Goal: Navigation & Orientation: Find specific page/section

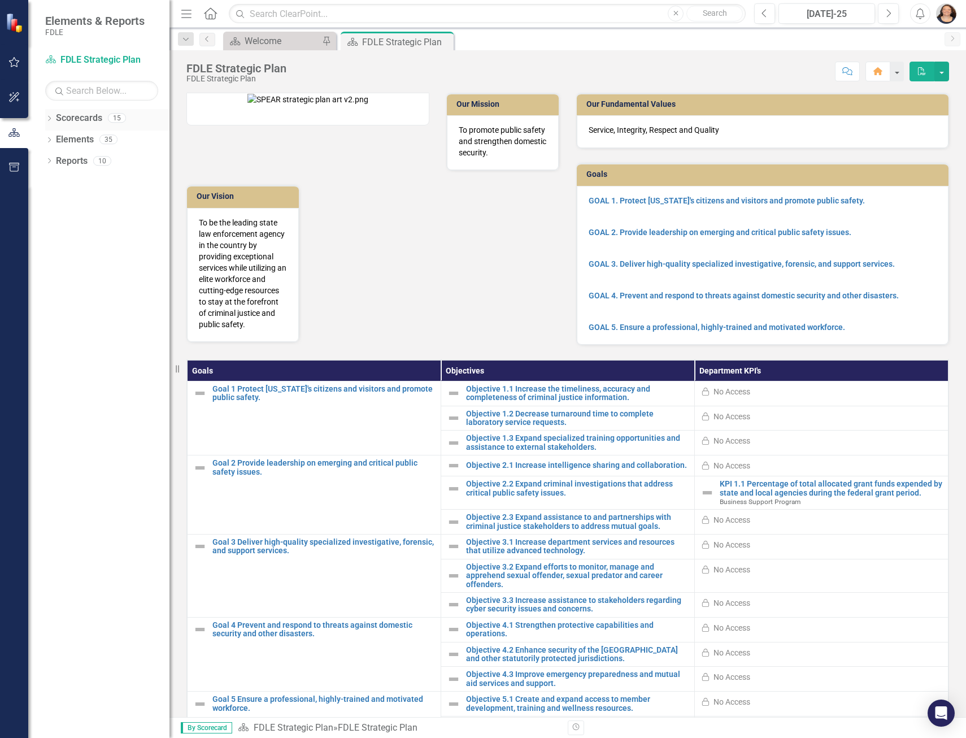
click at [47, 118] on icon "Dropdown" at bounding box center [49, 119] width 8 height 6
click at [54, 140] on icon "Dropdown" at bounding box center [55, 139] width 8 height 7
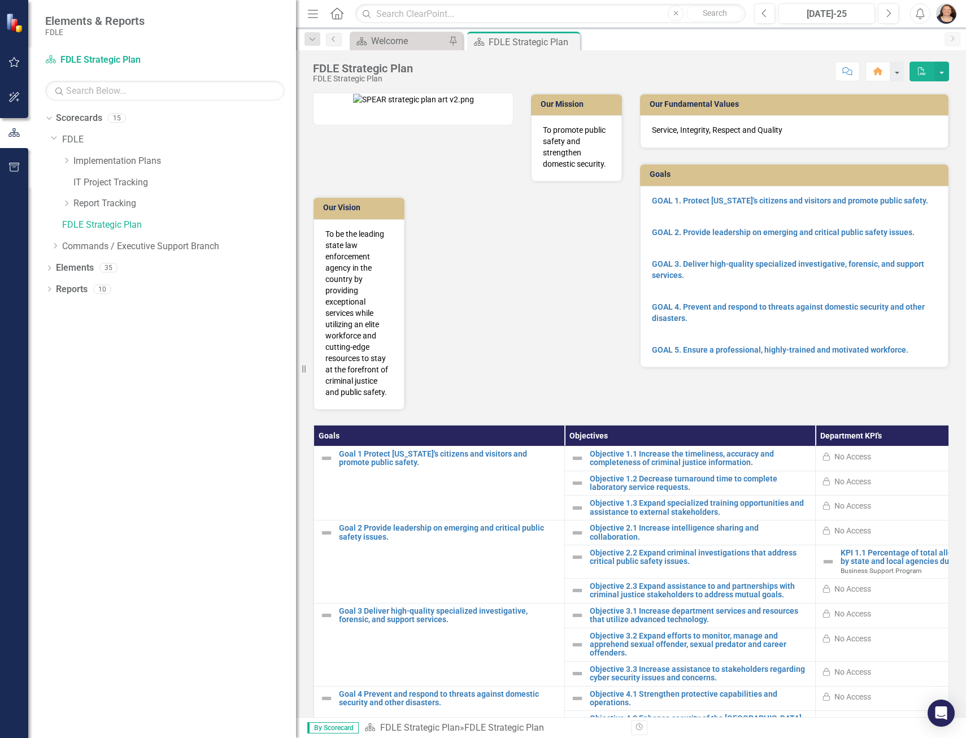
drag, startPoint x: 171, startPoint y: 213, endPoint x: 317, endPoint y: 219, distance: 146.4
click at [305, 219] on div "Resize" at bounding box center [300, 369] width 9 height 738
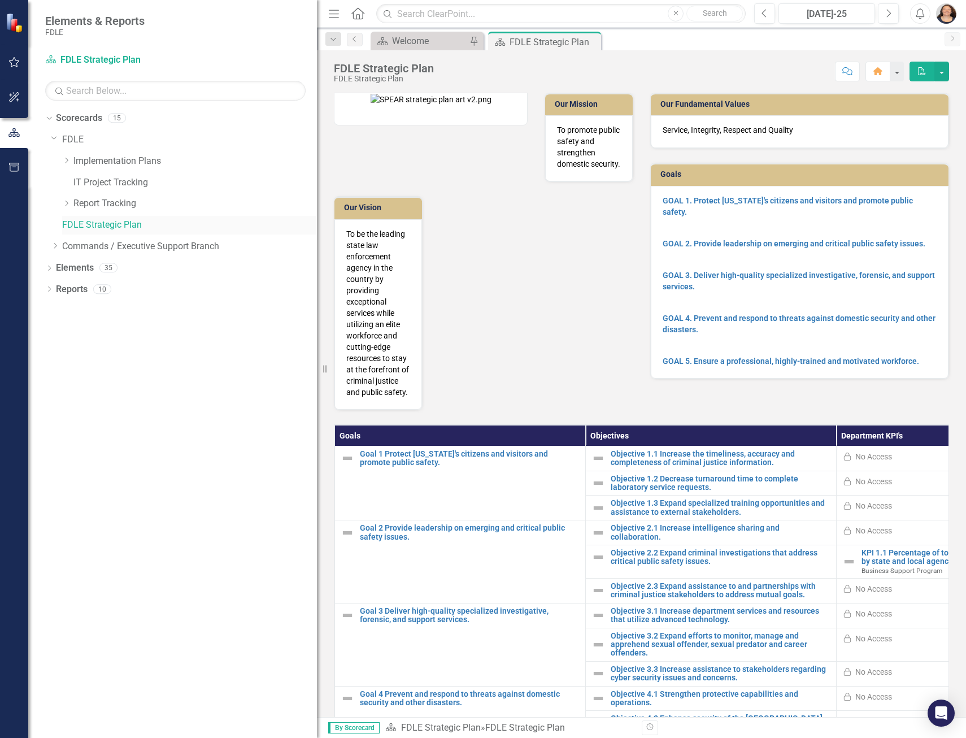
click at [76, 224] on link "FDLE Strategic Plan" at bounding box center [189, 225] width 255 height 13
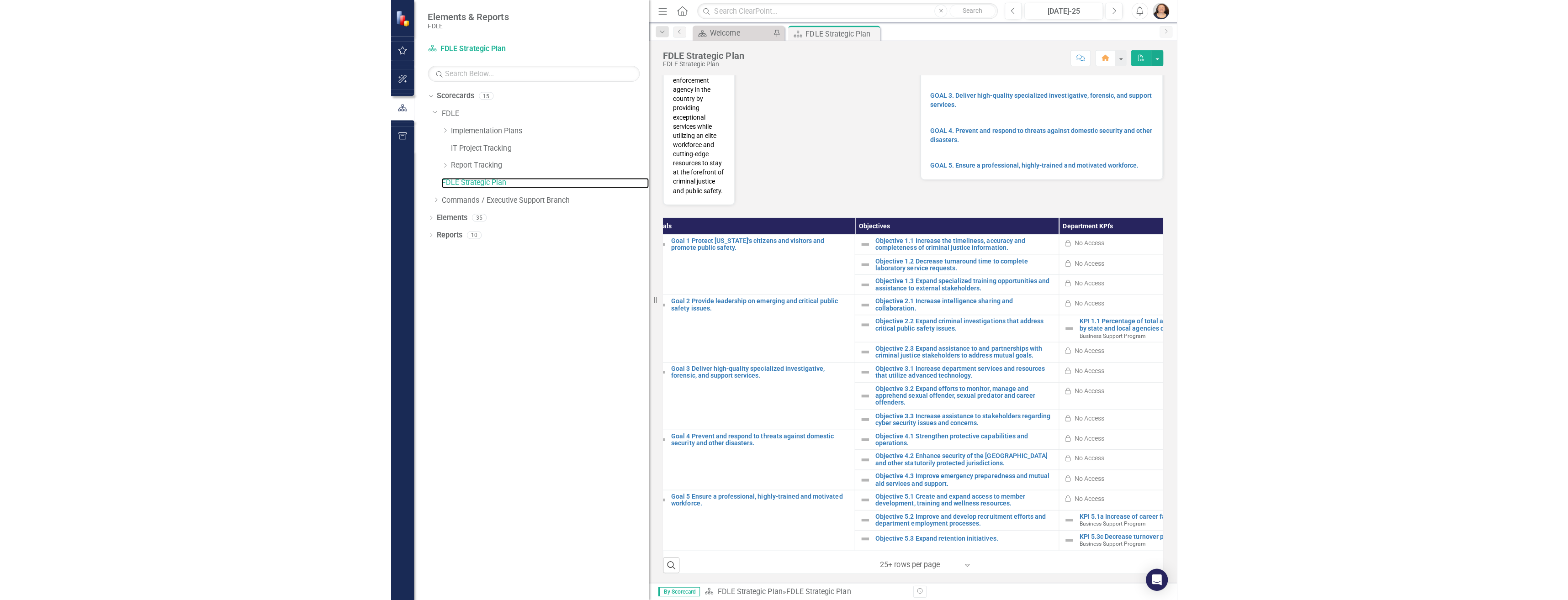
scroll to position [0, 2]
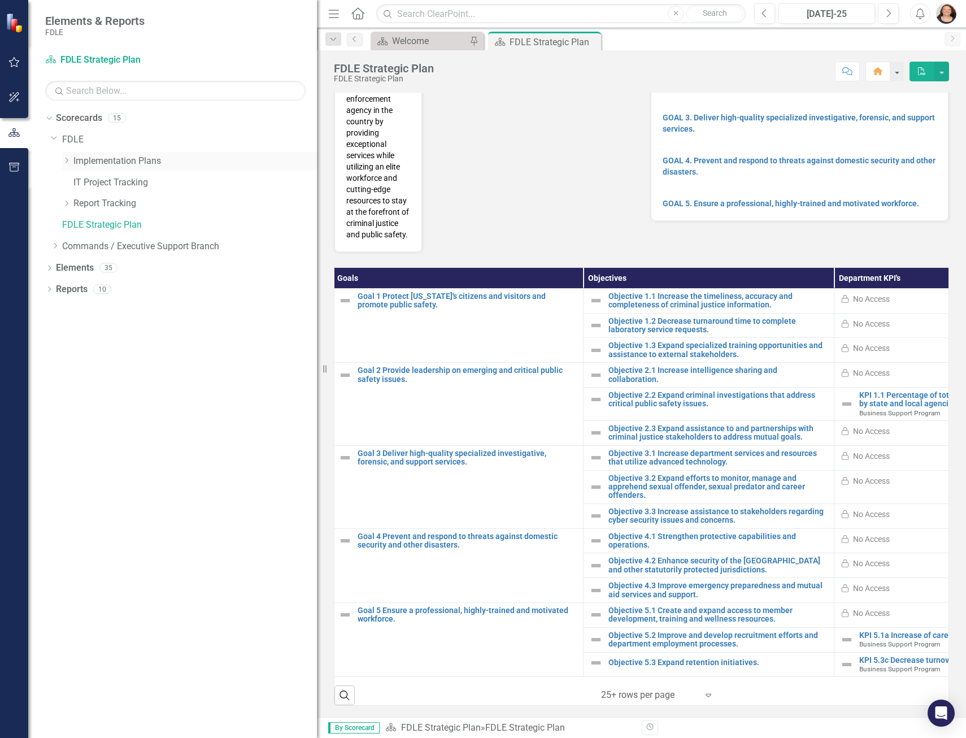
click at [68, 159] on icon "Dropdown" at bounding box center [66, 160] width 8 height 7
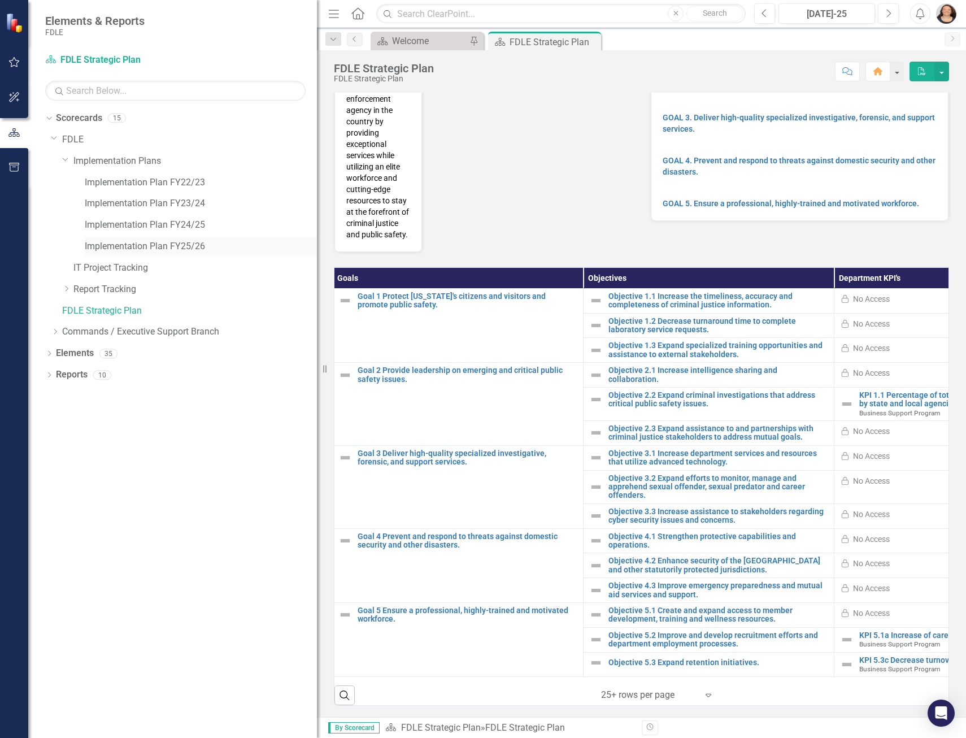
click at [147, 244] on link "Implementation Plan FY25/26" at bounding box center [201, 246] width 232 height 13
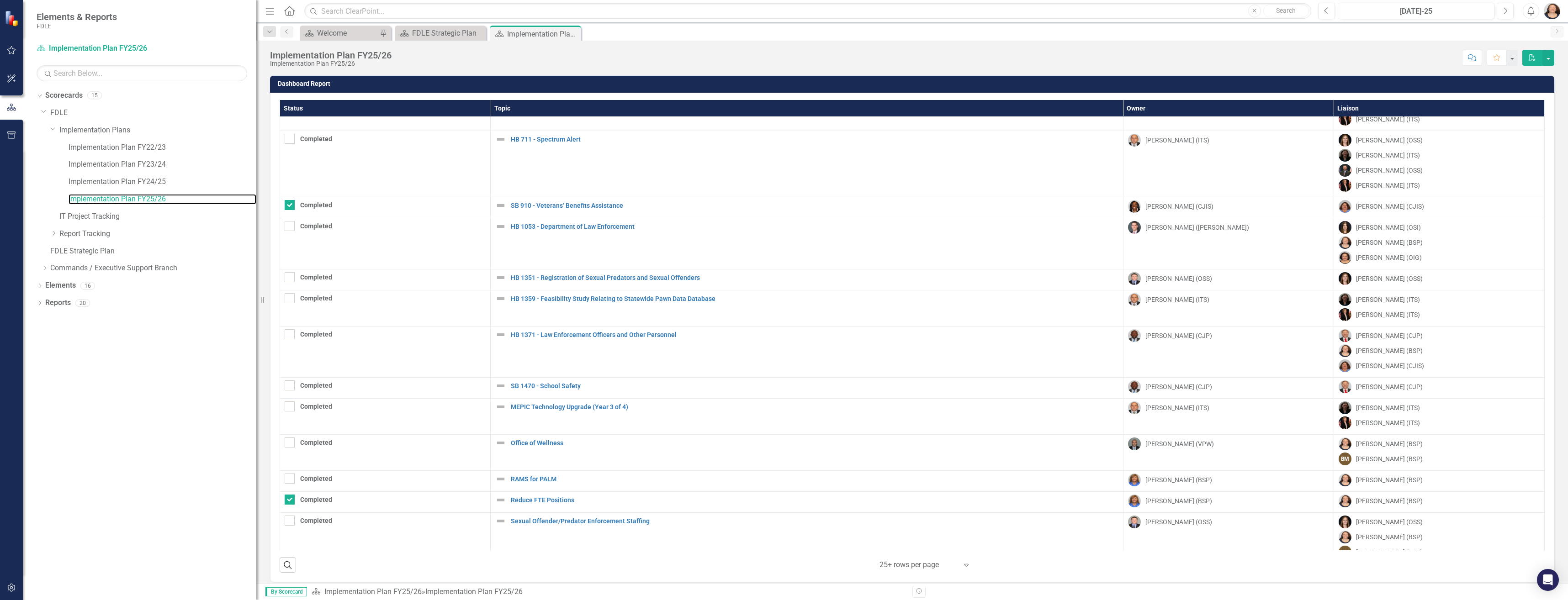
scroll to position [126, 0]
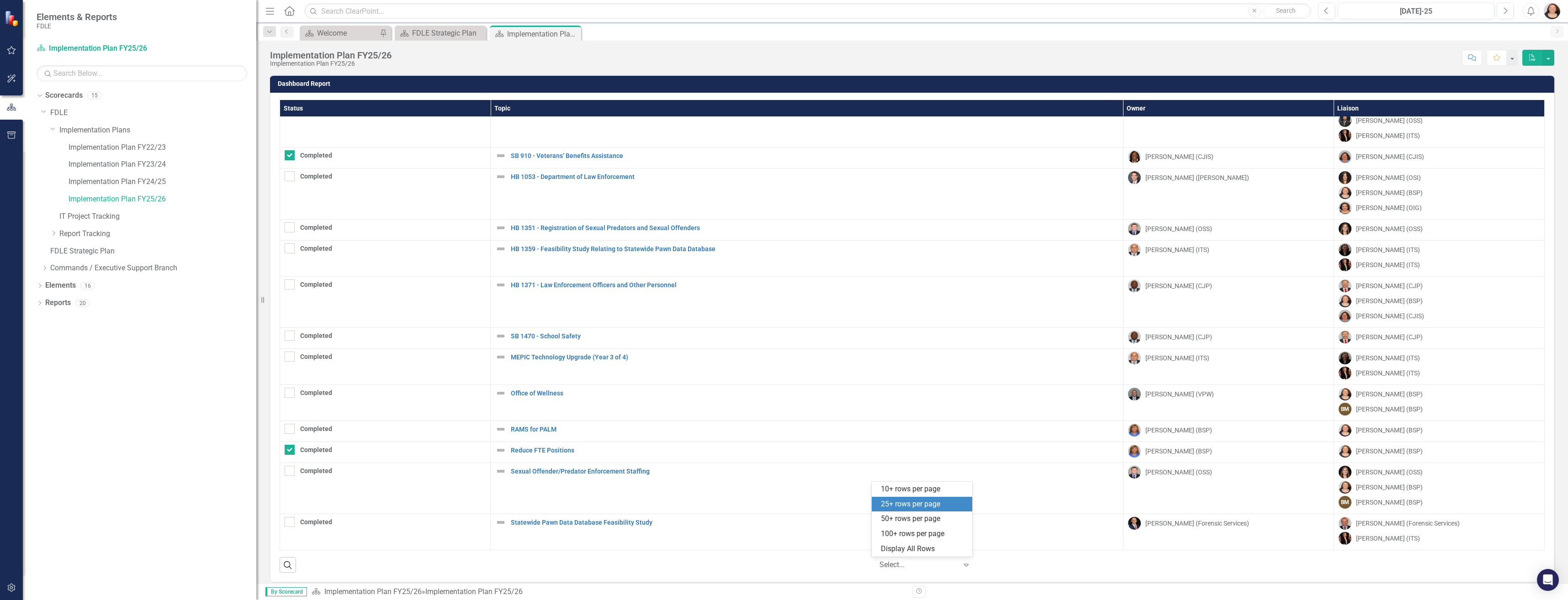
click at [780, 563] on div at bounding box center [918, 564] width 78 height 12
click at [780, 551] on div "Display All Rows" at bounding box center [923, 549] width 86 height 11
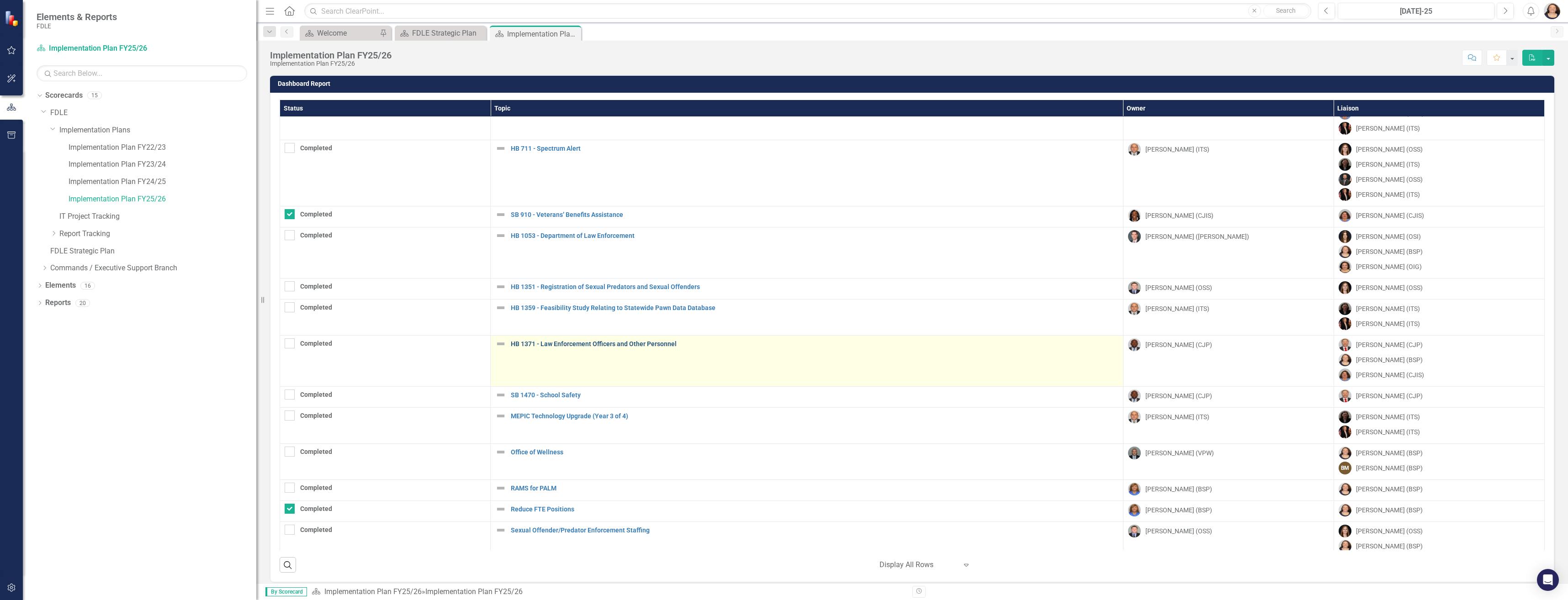
scroll to position [0, 0]
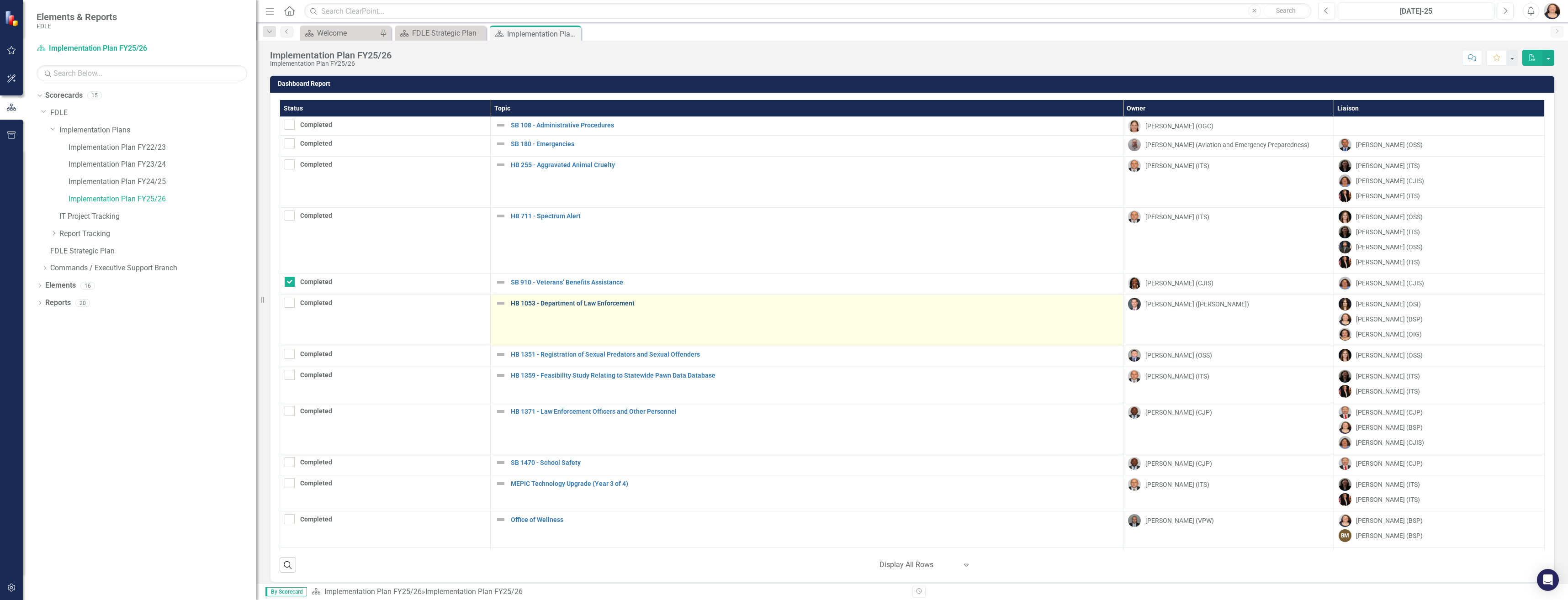
click at [573, 305] on link "HB 1053 - Department of Law Enforcement" at bounding box center [814, 303] width 607 height 6
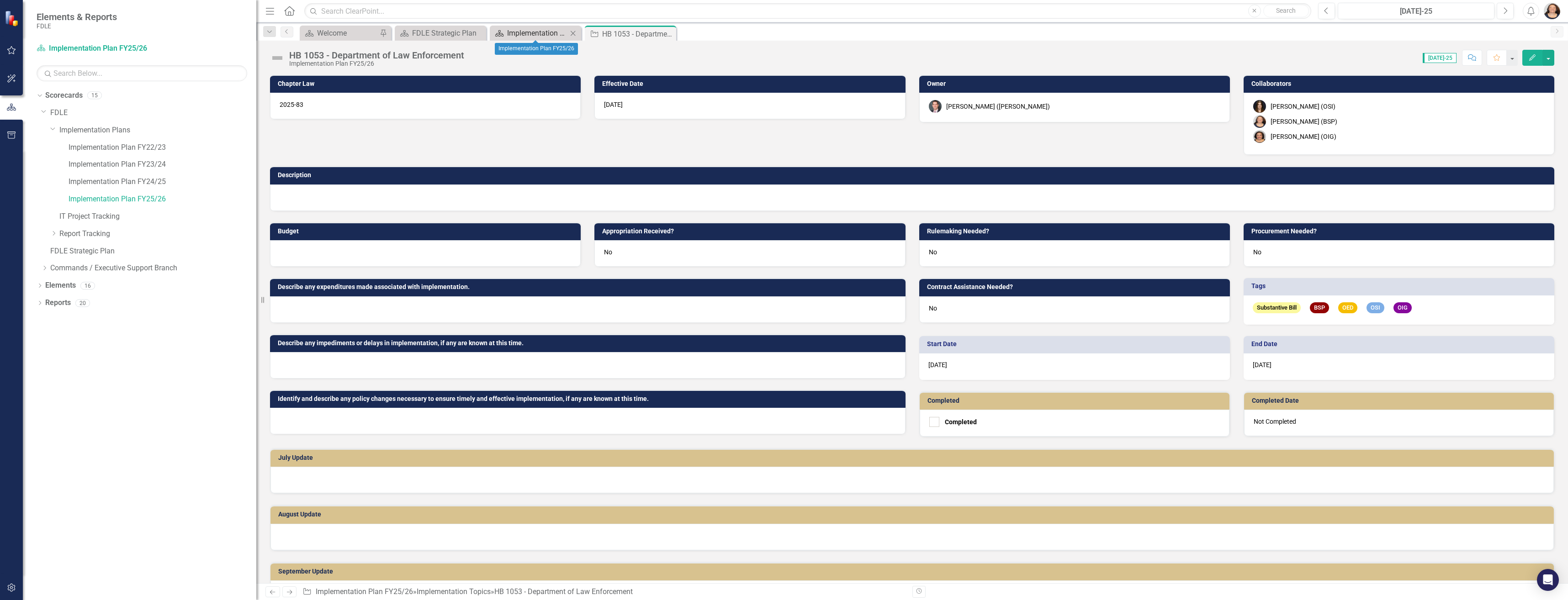
click at [557, 33] on div "Implementation Plan FY25/26" at bounding box center [537, 33] width 61 height 11
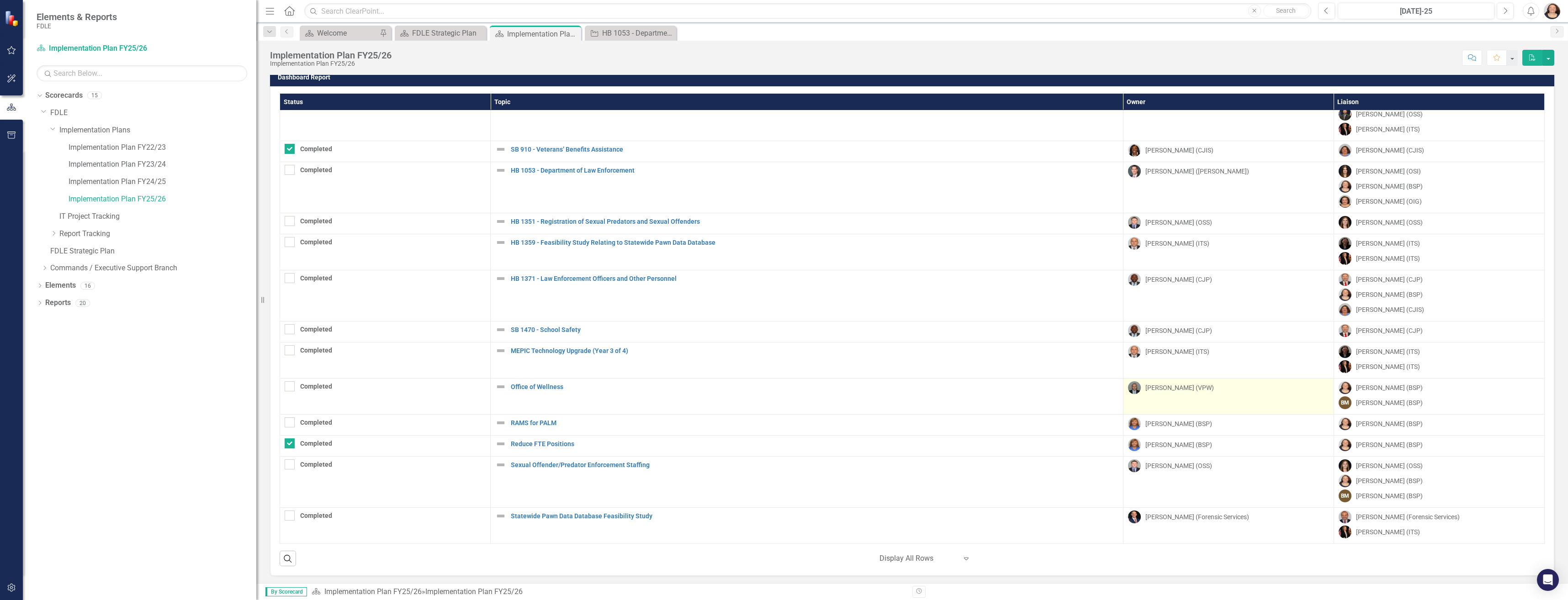
scroll to position [8, 0]
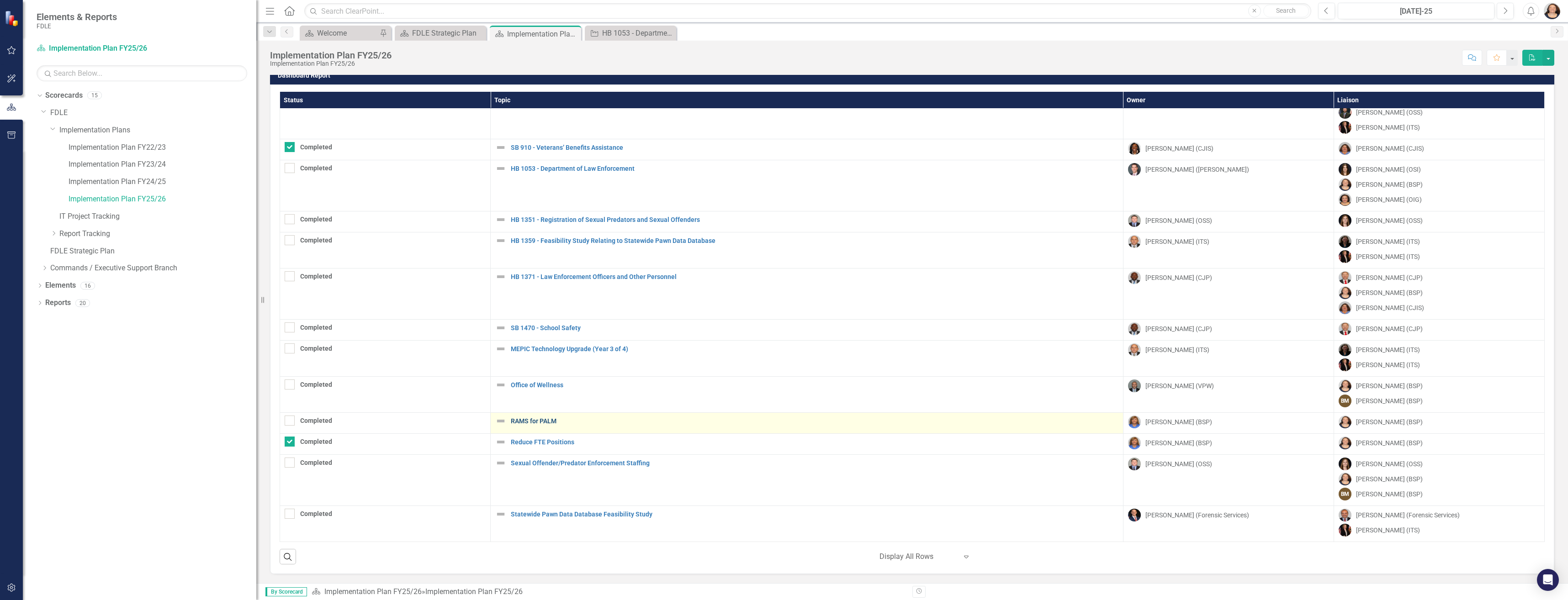
click at [534, 422] on link "RAMS for PALM" at bounding box center [814, 421] width 607 height 6
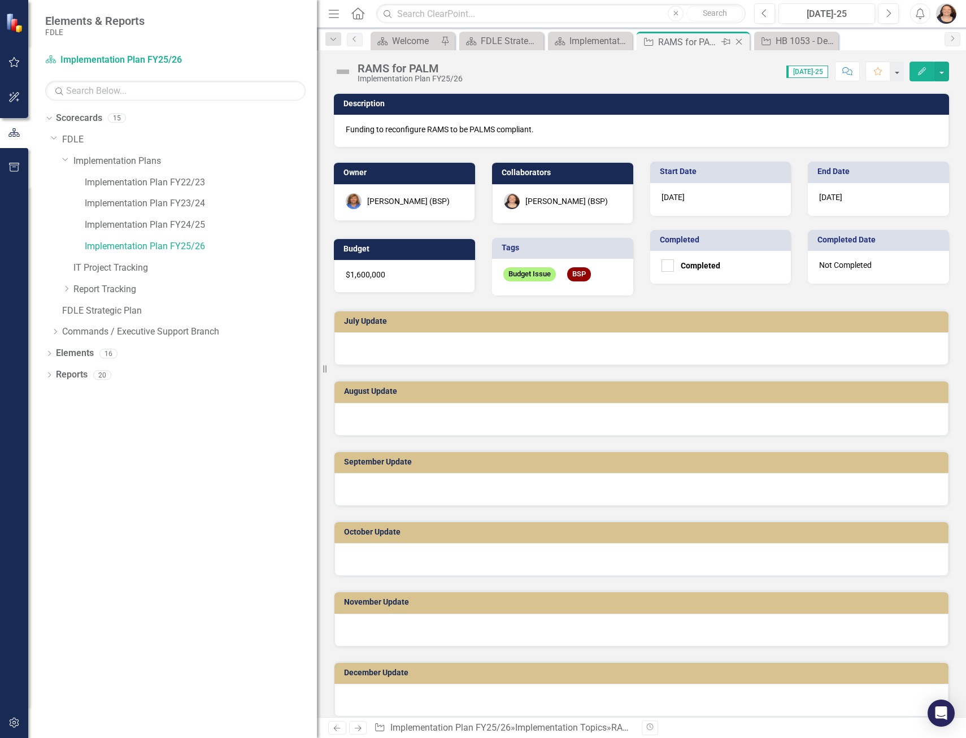
click at [740, 41] on icon "Close" at bounding box center [738, 41] width 11 height 9
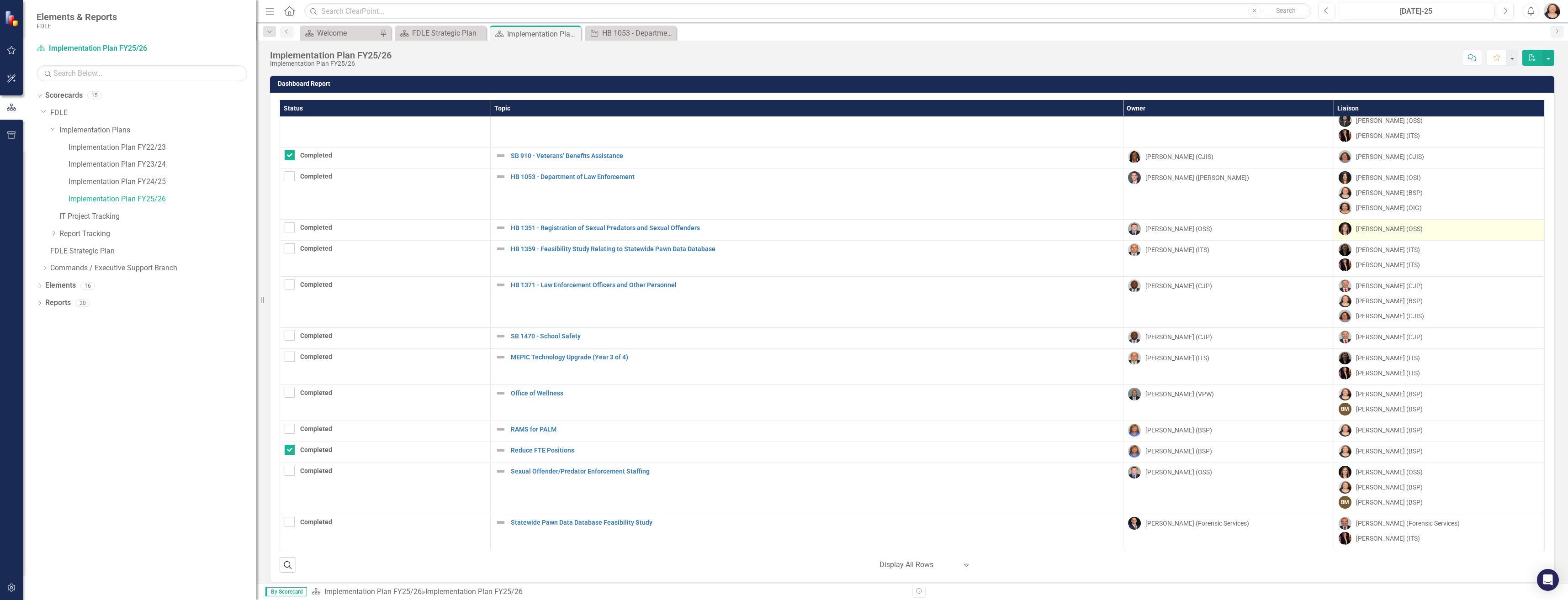
scroll to position [8, 0]
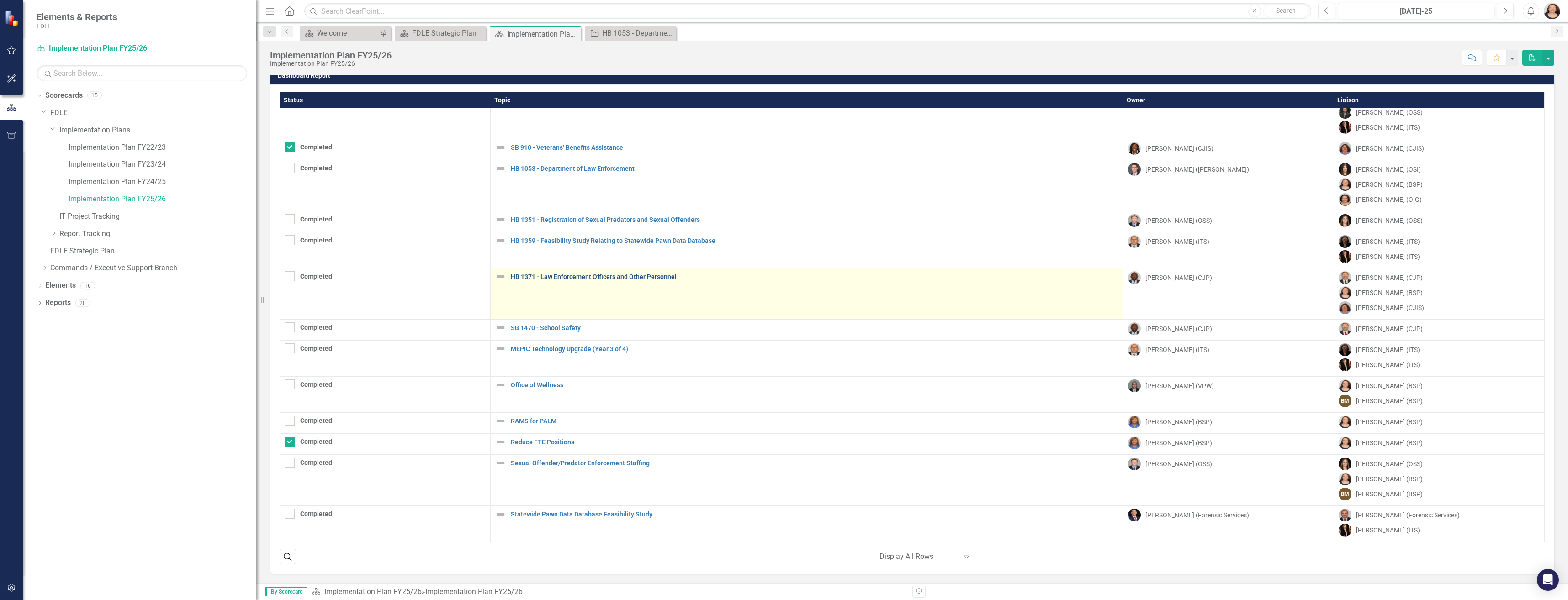
click at [587, 277] on link "HB 1371 - Law Enforcement Officers and Other Personnel" at bounding box center [814, 277] width 607 height 6
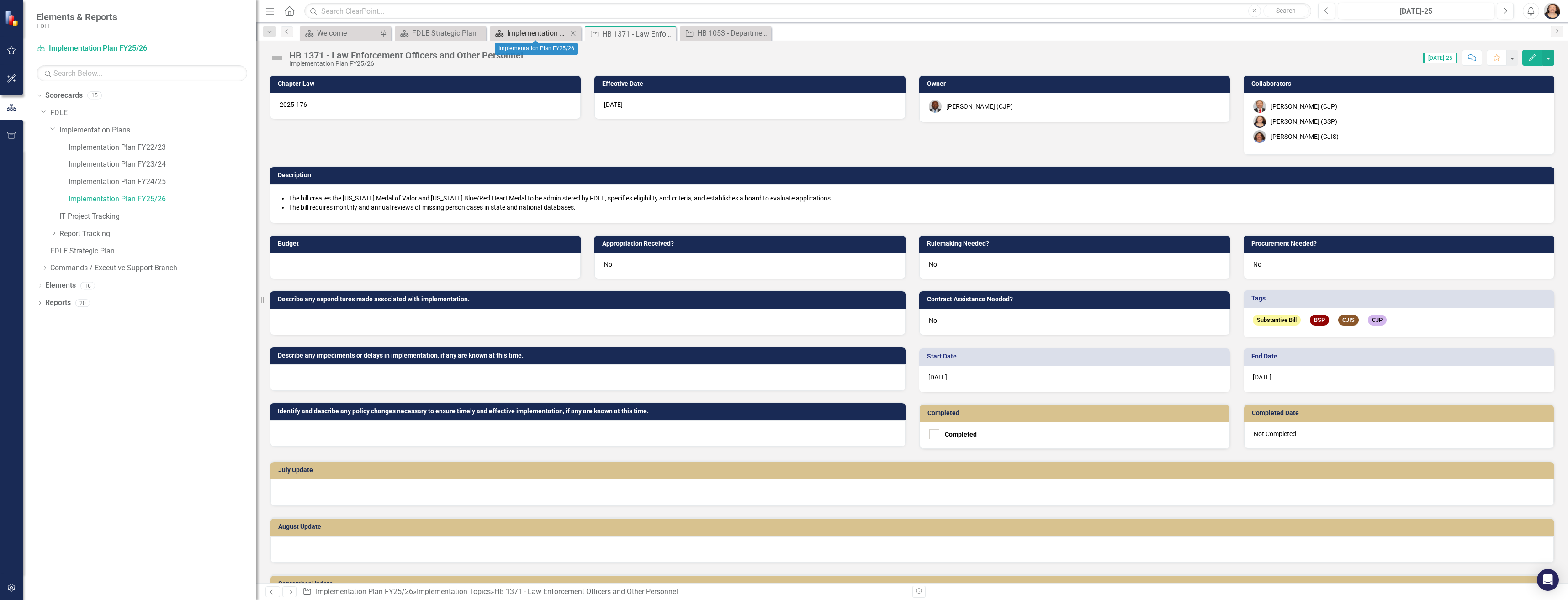
click at [558, 33] on div "Implementation Plan FY25/26" at bounding box center [537, 33] width 61 height 11
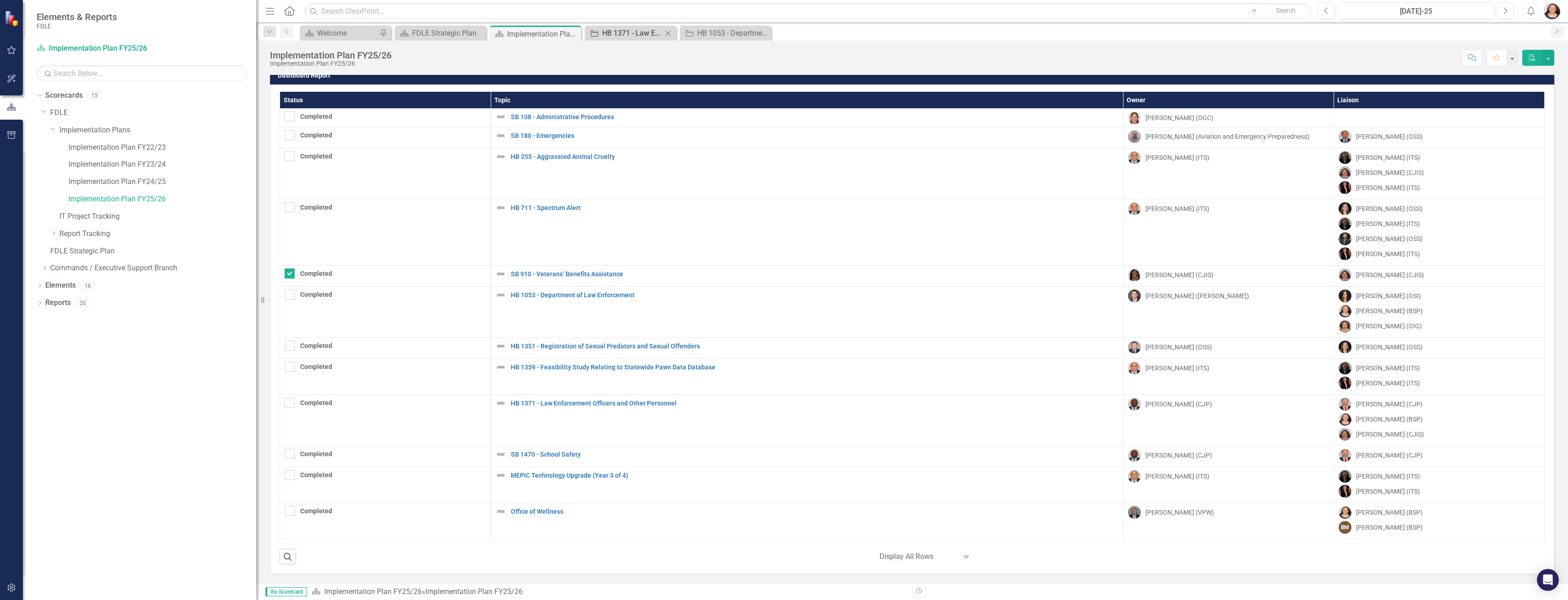
click at [633, 32] on div "HB 1371 - Law Enforcement Officers and Other Personnel" at bounding box center [632, 33] width 61 height 11
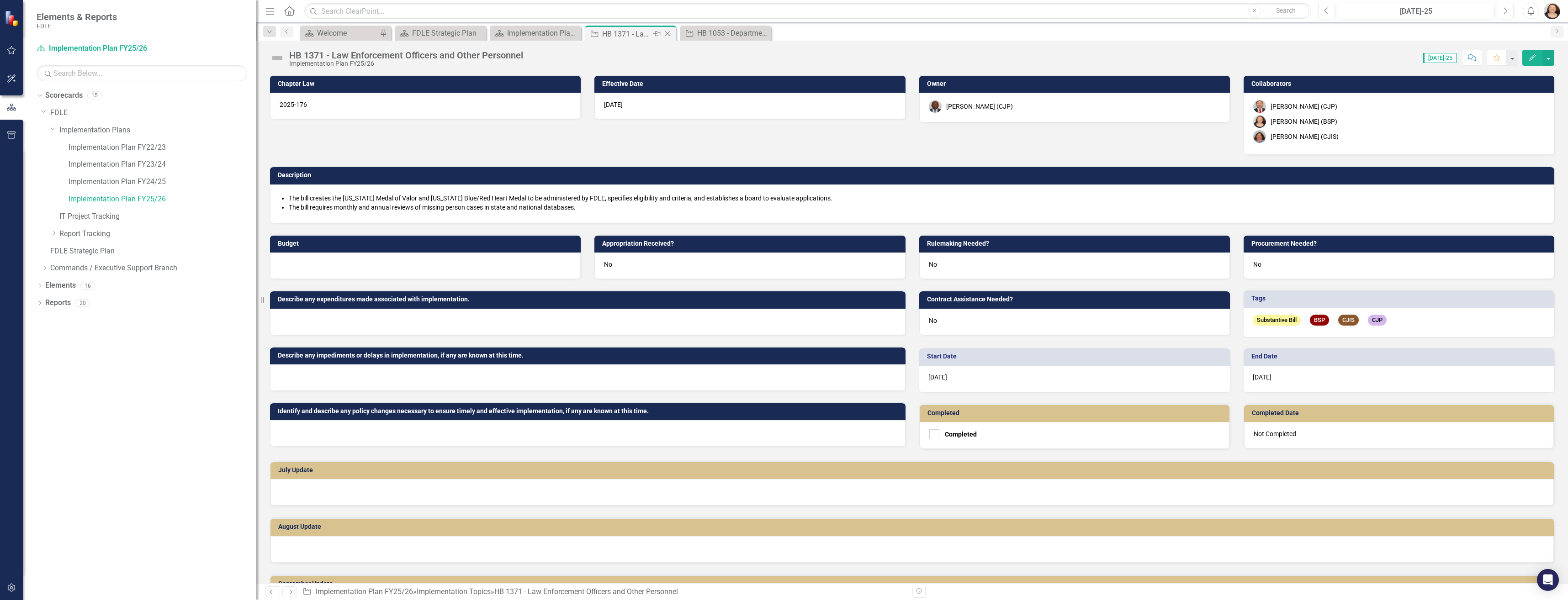
click at [666, 36] on icon at bounding box center [667, 34] width 5 height 5
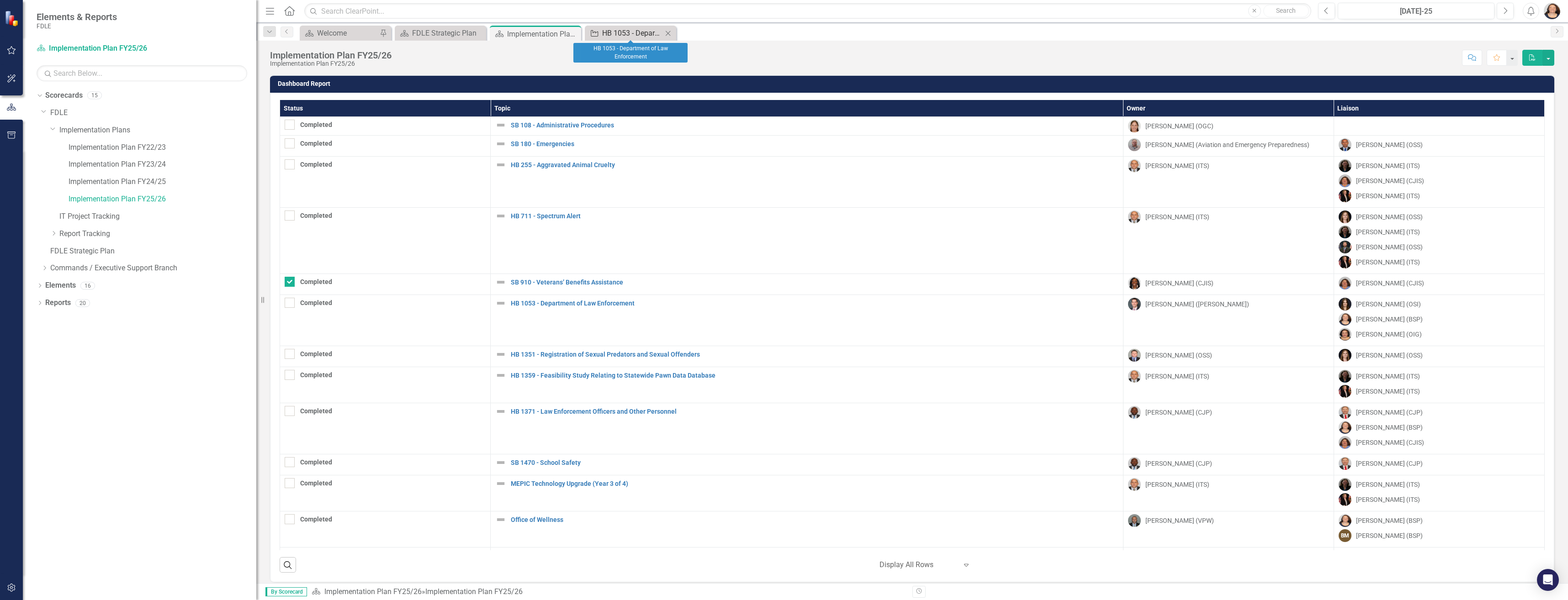
click at [632, 33] on div "HB 1053 - Department of Law Enforcement" at bounding box center [632, 33] width 61 height 11
